Goal: Information Seeking & Learning: Learn about a topic

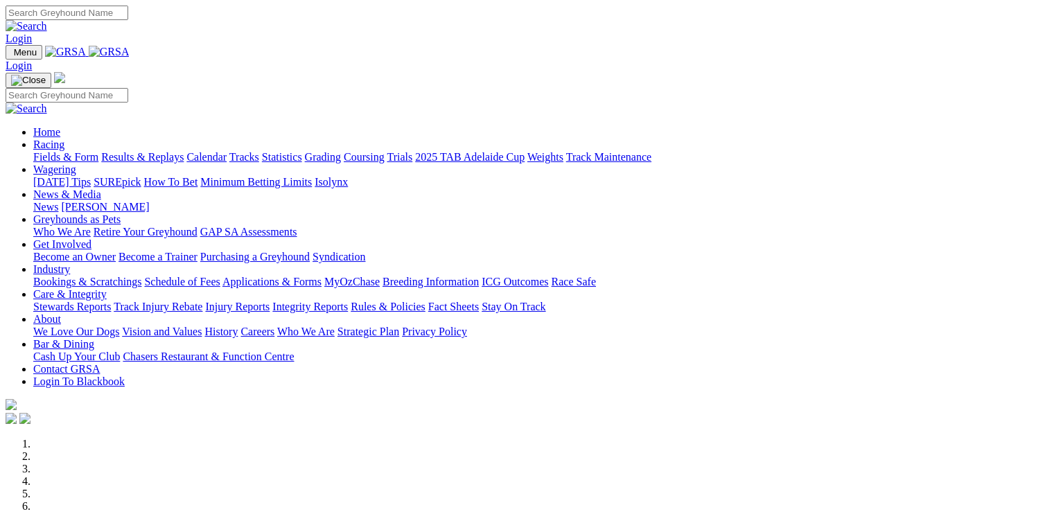
click at [270, 301] on link "Injury Reports" at bounding box center [237, 307] width 64 height 12
click at [348, 301] on link "Integrity Reports" at bounding box center [310, 307] width 76 height 12
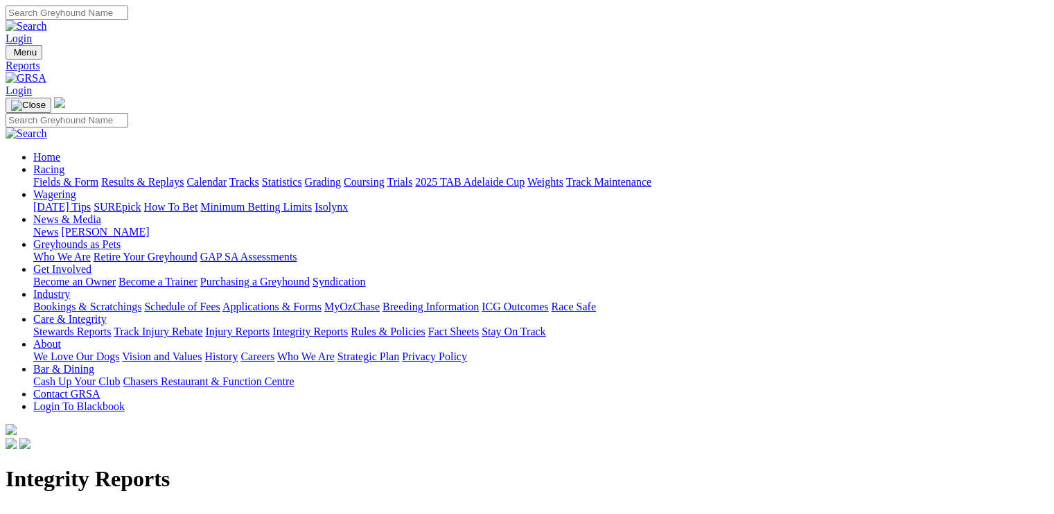
click at [46, 72] on img at bounding box center [26, 78] width 41 height 12
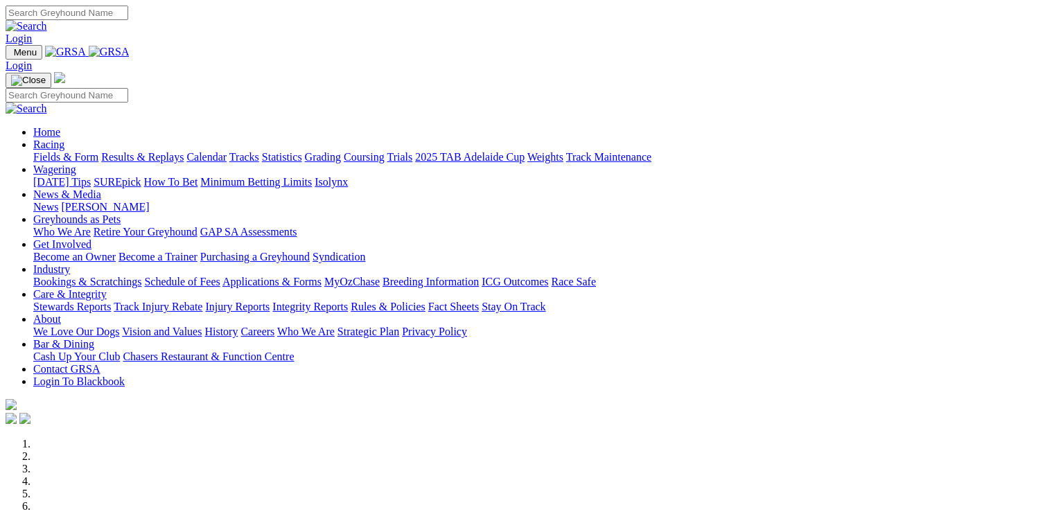
click at [64, 139] on link "Racing" at bounding box center [48, 145] width 31 height 12
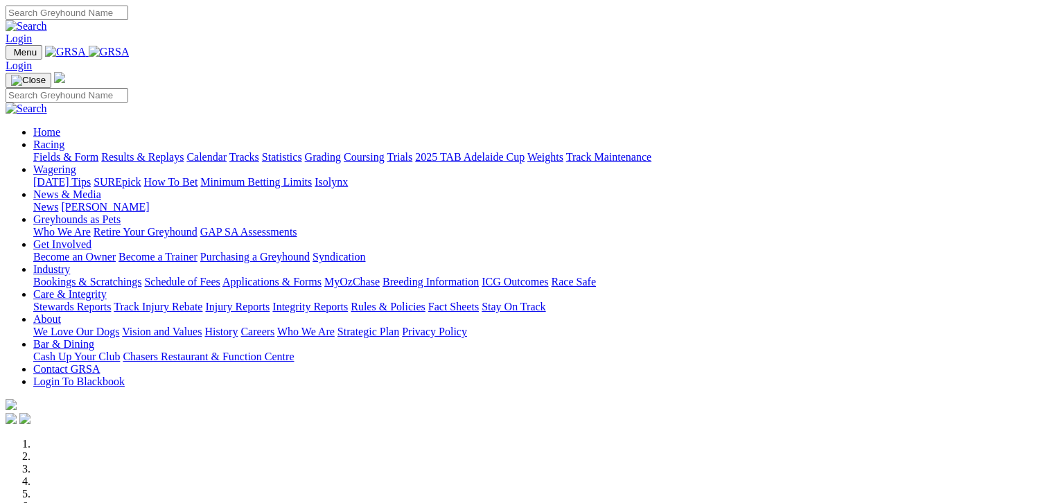
click at [64, 151] on link "Fields & Form" at bounding box center [65, 157] width 65 height 12
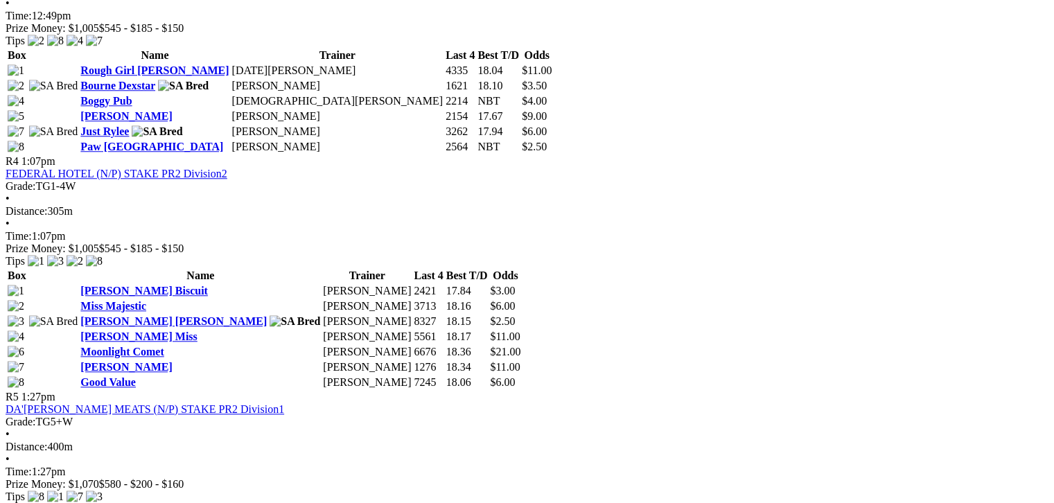
scroll to position [1230, 0]
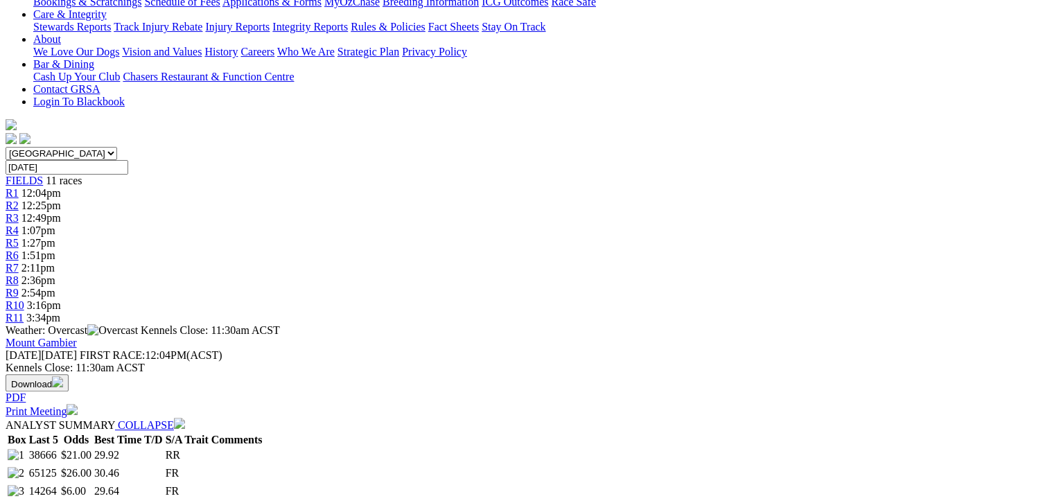
scroll to position [243, 0]
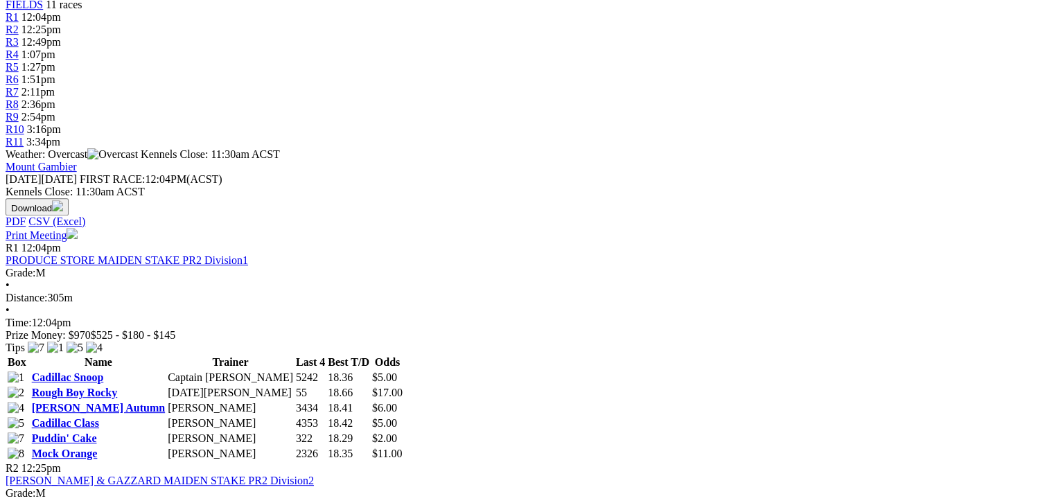
scroll to position [485, 0]
